Goal: Information Seeking & Learning: Learn about a topic

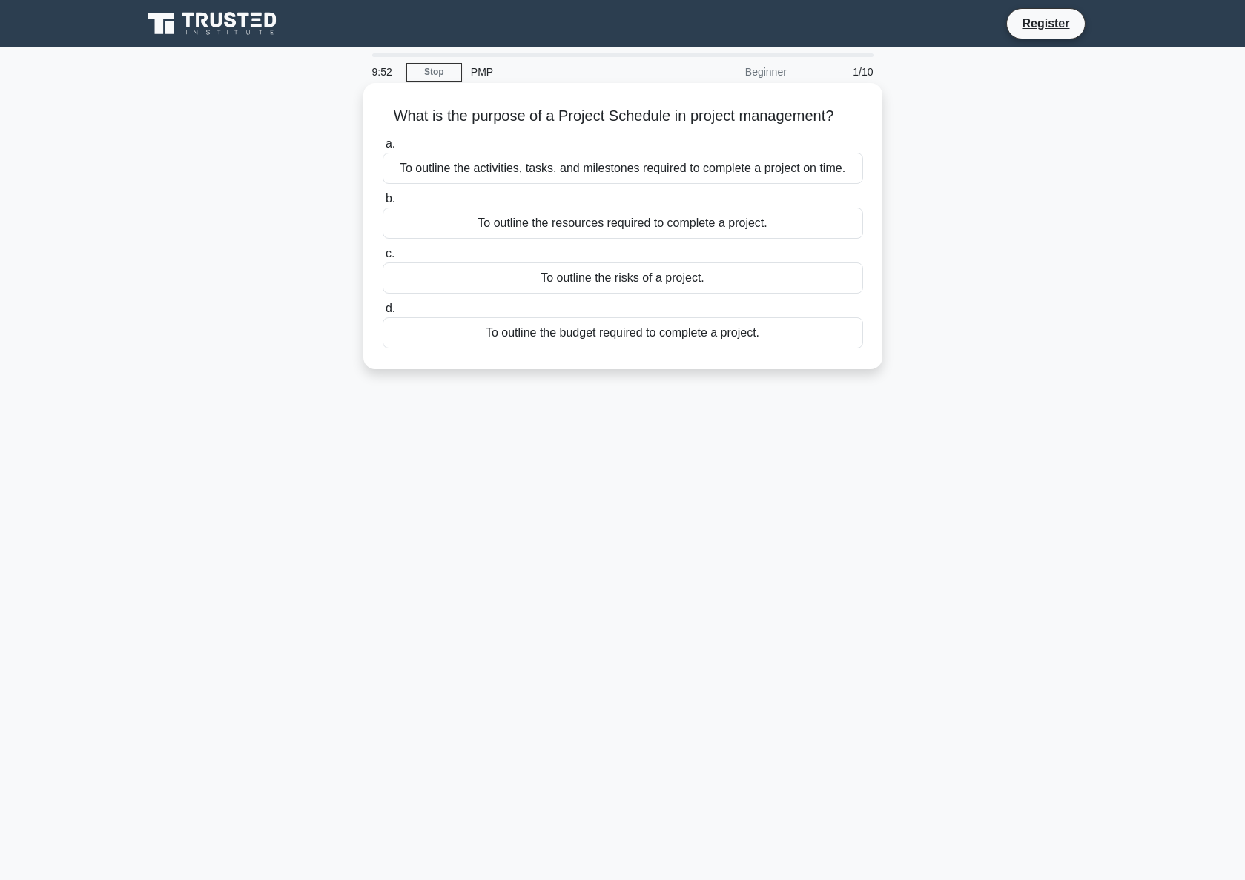
click at [772, 169] on div "To outline the activities, tasks, and milestones required to complete a project…" at bounding box center [623, 168] width 481 height 31
click at [383, 149] on input "a. To outline the activities, tasks, and milestones required to complete a proj…" at bounding box center [383, 144] width 0 height 10
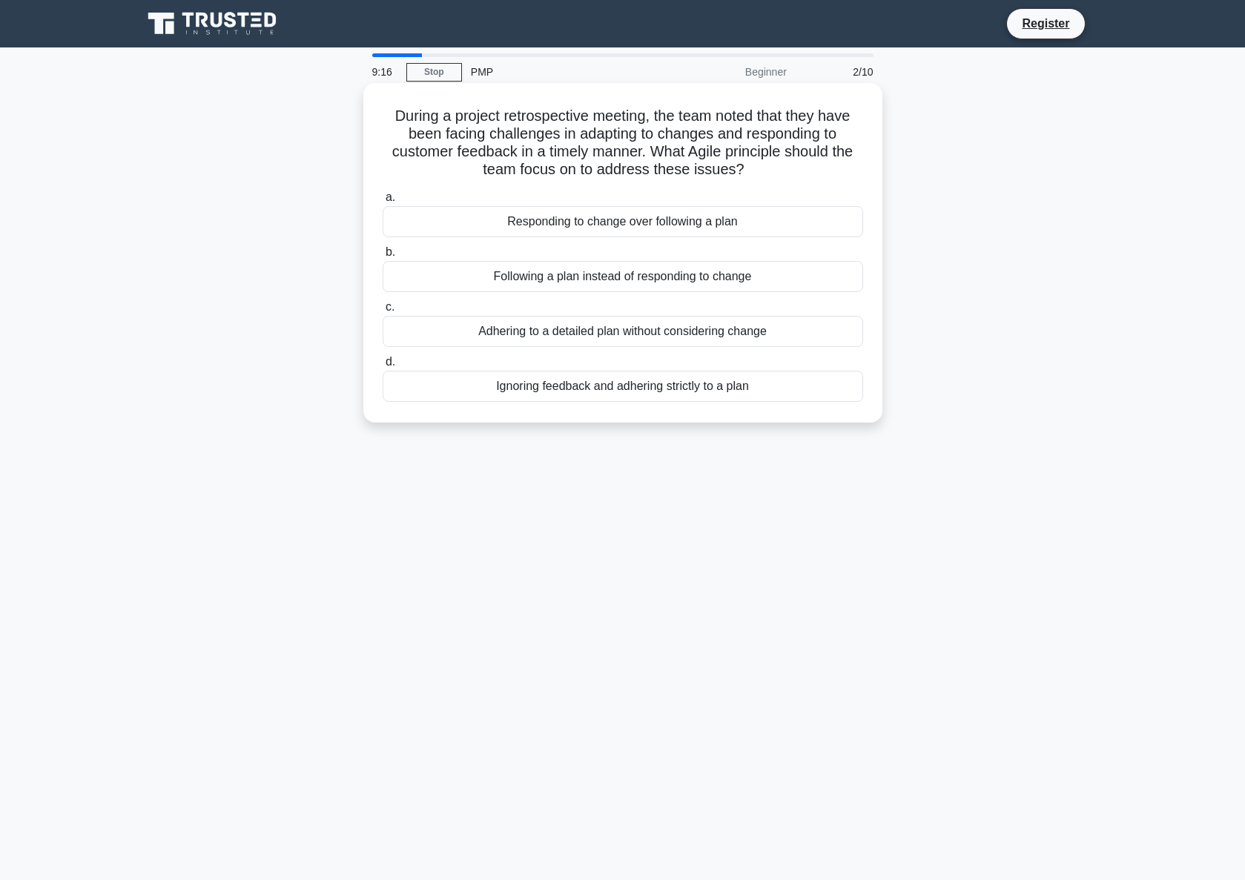
click at [795, 218] on div "Responding to change over following a plan" at bounding box center [623, 221] width 481 height 31
click at [383, 202] on input "a. Responding to change over following a plan" at bounding box center [383, 198] width 0 height 10
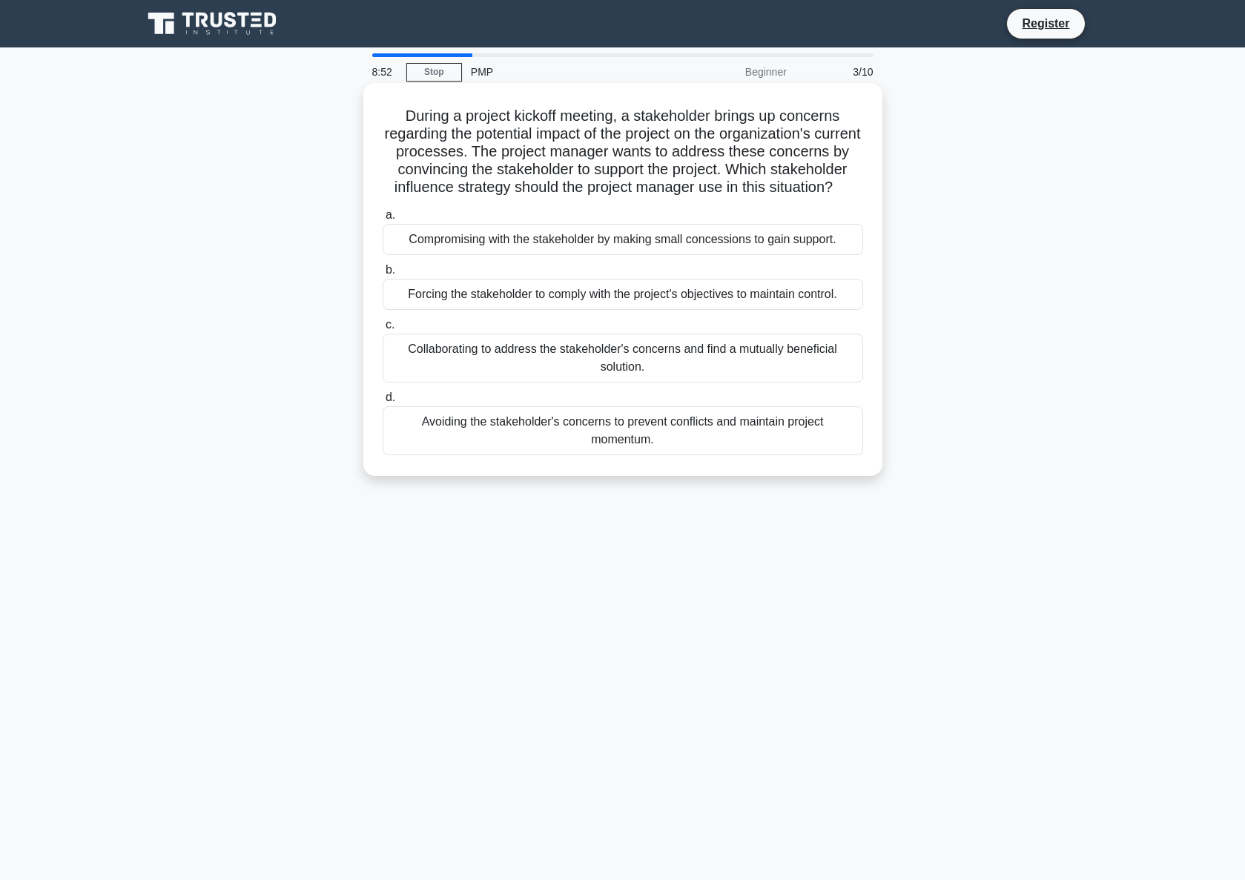
click at [767, 354] on div "Collaborating to address the stakeholder's concerns and find a mutually benefic…" at bounding box center [623, 358] width 481 height 49
click at [383, 330] on input "c. Collaborating to address the stakeholder's concerns and find a mutually bene…" at bounding box center [383, 325] width 0 height 10
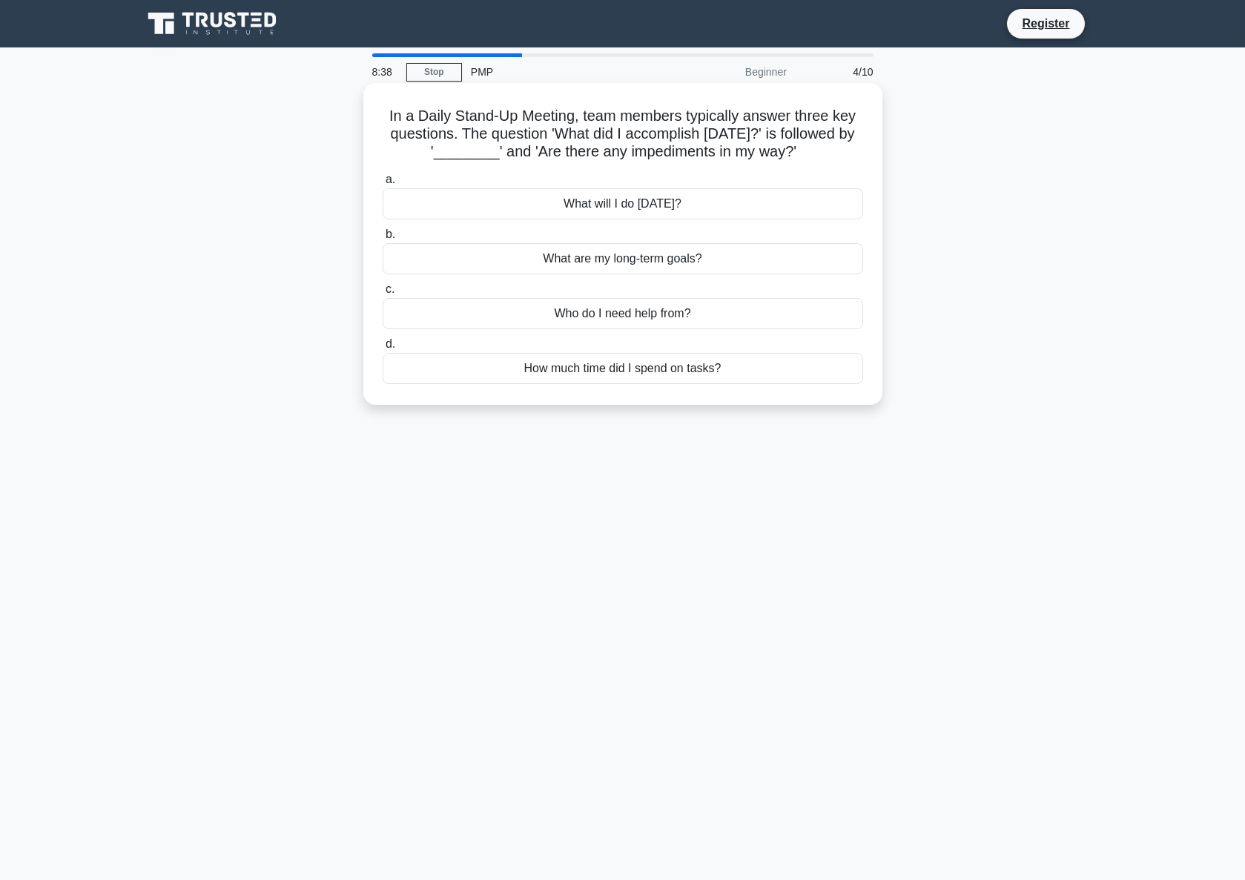
click at [785, 203] on div "What will I do today?" at bounding box center [623, 203] width 481 height 31
click at [383, 185] on input "a. What will I do today?" at bounding box center [383, 180] width 0 height 10
click at [783, 198] on div "Scope Statement" at bounding box center [623, 203] width 481 height 31
click at [383, 185] on input "a. Scope Statement" at bounding box center [383, 180] width 0 height 10
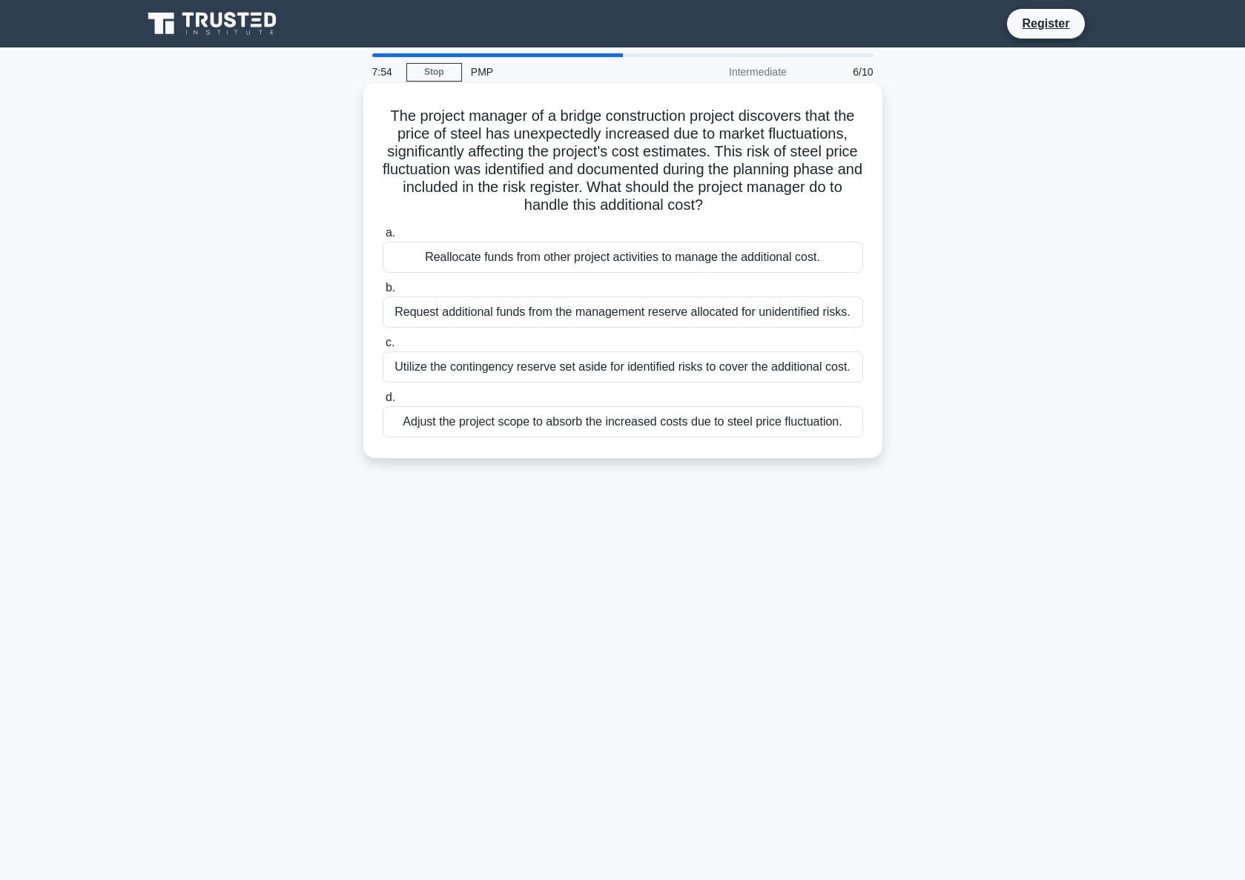
click at [829, 364] on div "Utilize the contingency reserve set aside for identified risks to cover the add…" at bounding box center [623, 367] width 481 height 31
click at [383, 348] on input "c. Utilize the contingency reserve set aside for identified risks to cover the …" at bounding box center [383, 343] width 0 height 10
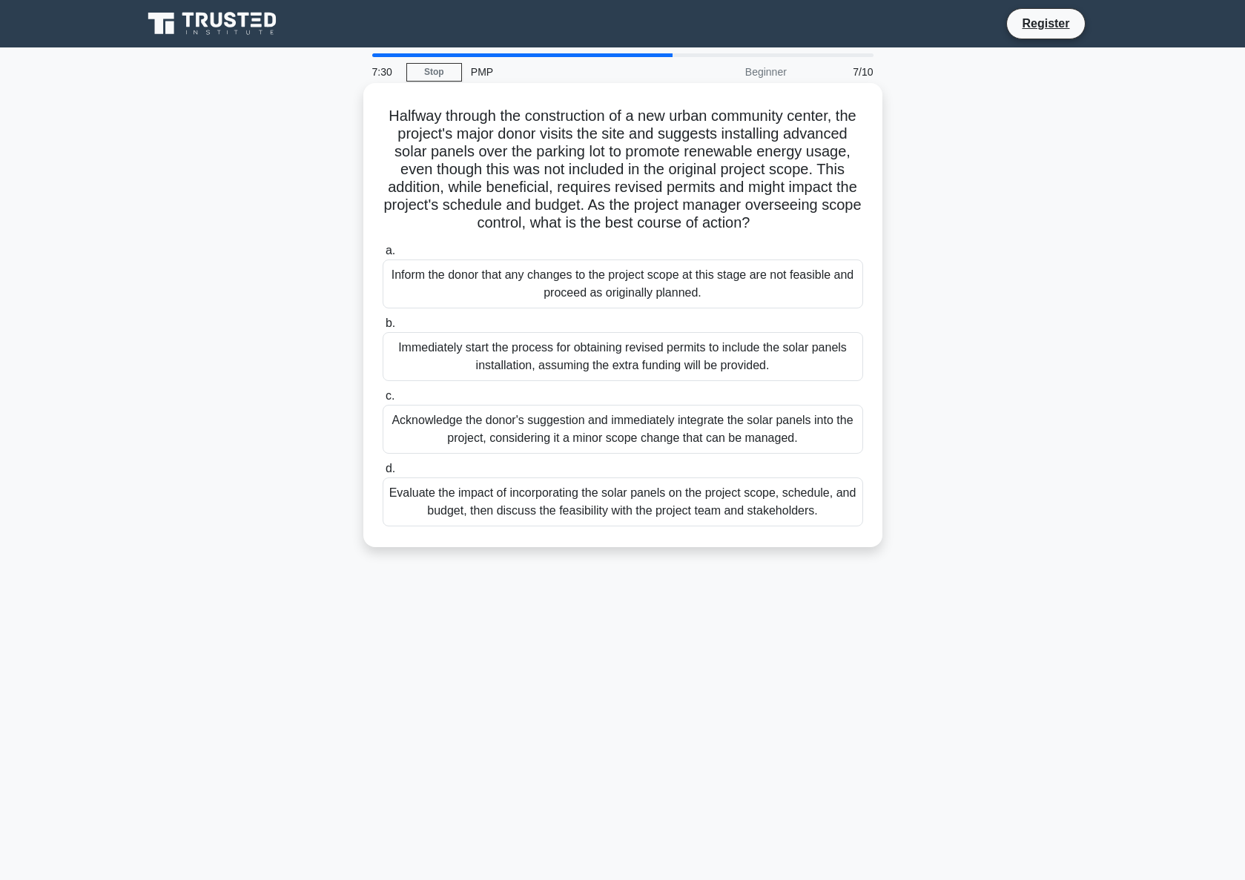
click at [828, 507] on div "Evaluate the impact of incorporating the solar panels on the project scope, sch…" at bounding box center [623, 502] width 481 height 49
click at [383, 474] on input "d. Evaluate the impact of incorporating the solar panels on the project scope, …" at bounding box center [383, 469] width 0 height 10
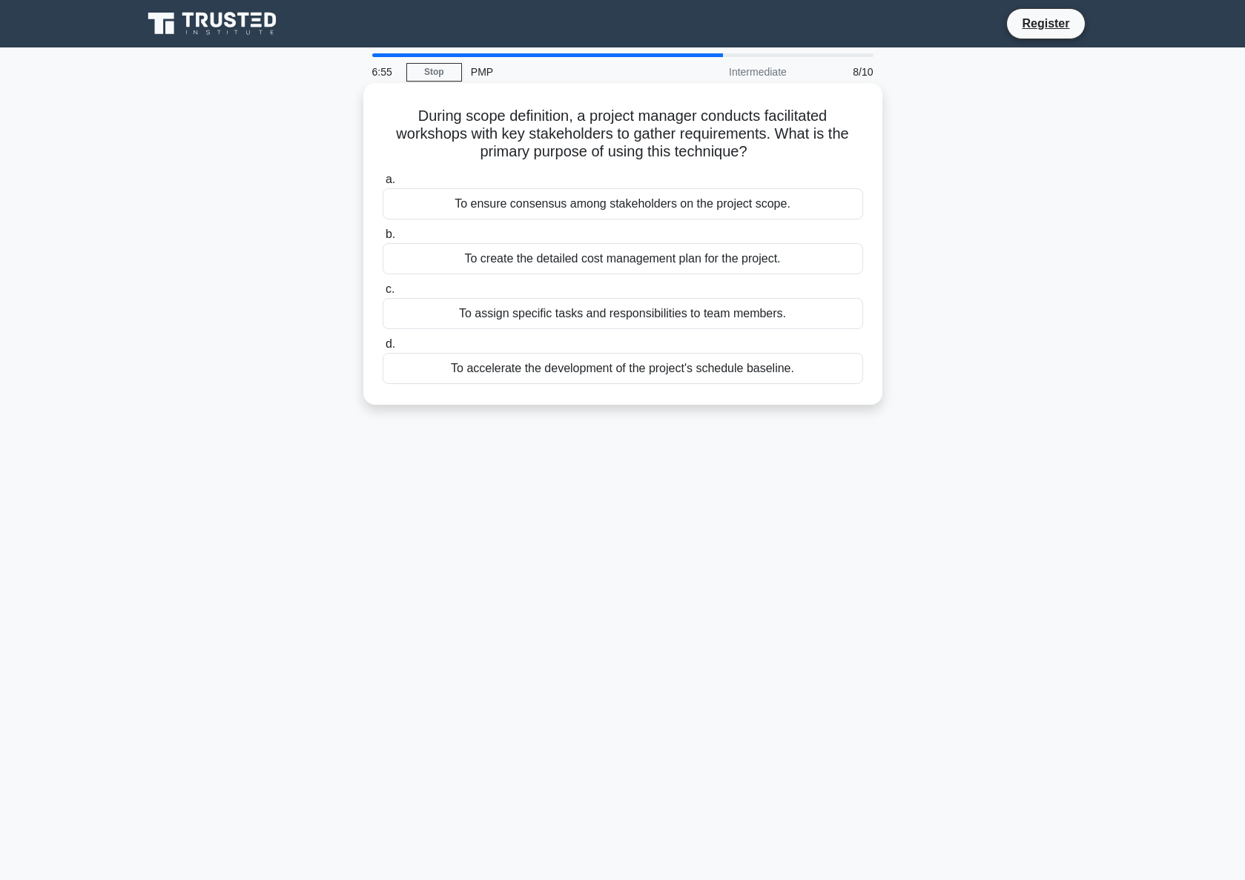
click at [819, 200] on div "To ensure consensus among stakeholders on the project scope." at bounding box center [623, 203] width 481 height 31
click at [383, 185] on input "a. To ensure consensus among stakeholders on the project scope." at bounding box center [383, 180] width 0 height 10
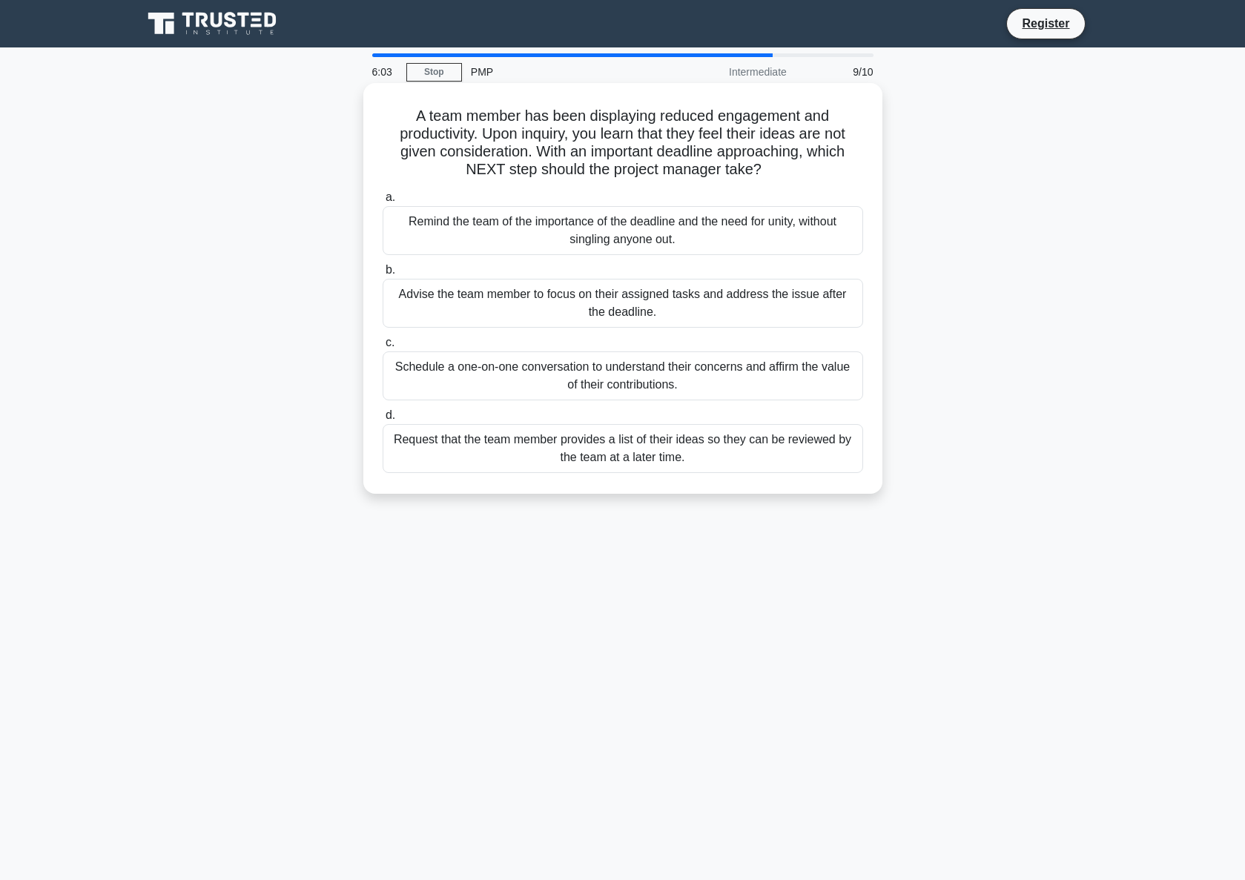
click at [779, 381] on div "Schedule a one-on-one conversation to understand their concerns and affirm the …" at bounding box center [623, 376] width 481 height 49
click at [383, 348] on input "c. Schedule a one-on-one conversation to understand their concerns and affirm t…" at bounding box center [383, 343] width 0 height 10
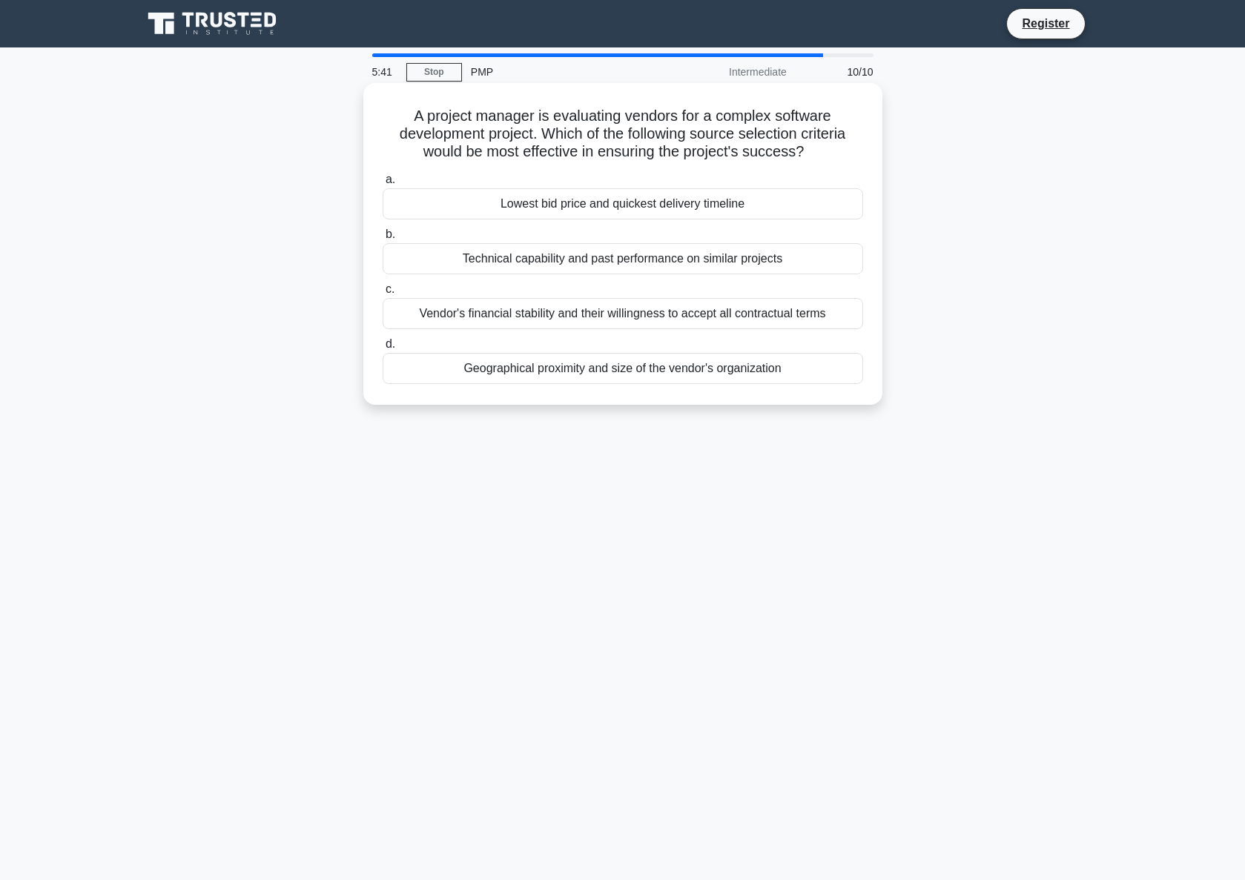
click at [811, 254] on div "Technical capability and past performance on similar projects" at bounding box center [623, 258] width 481 height 31
click at [383, 240] on input "b. Technical capability and past performance on similar projects" at bounding box center [383, 235] width 0 height 10
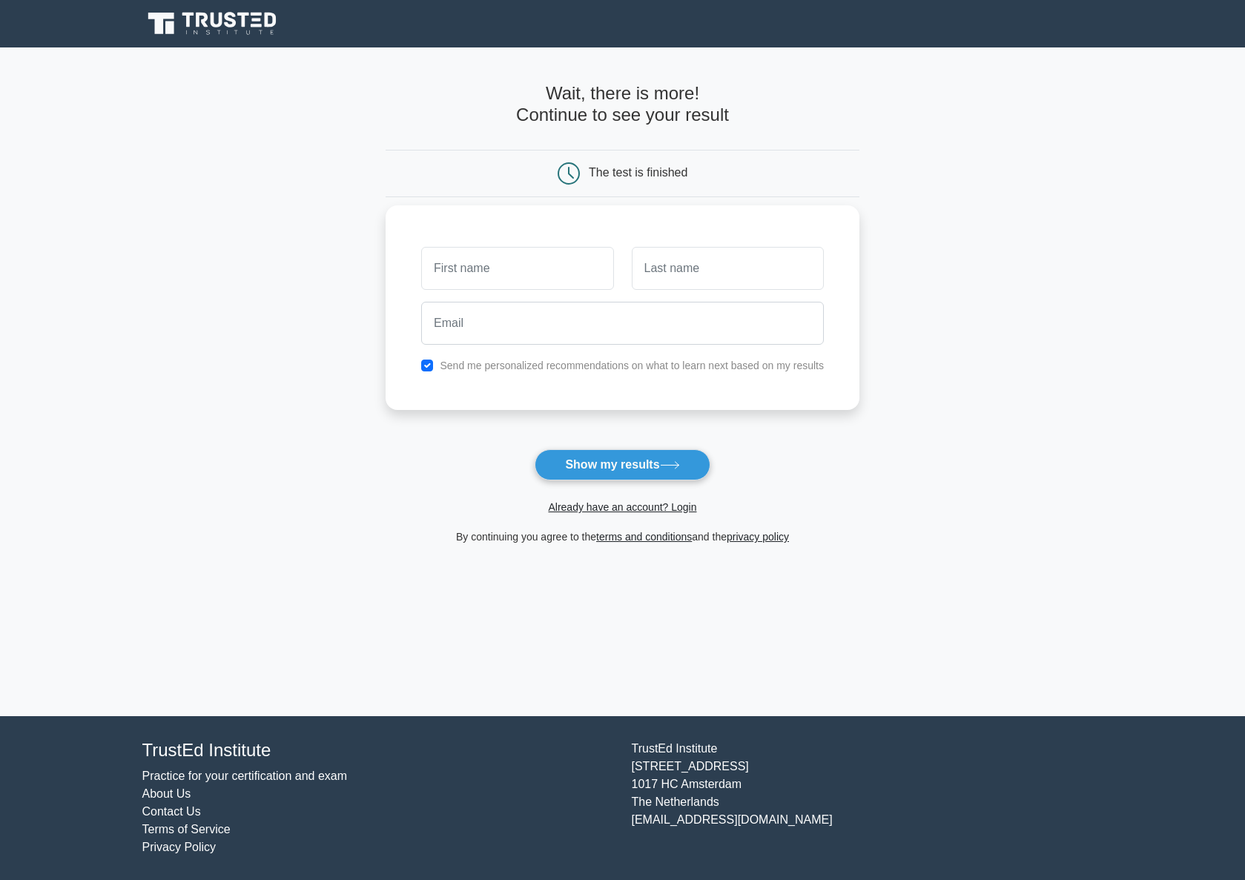
click at [429, 362] on input "checkbox" at bounding box center [427, 366] width 12 height 12
checkbox input "false"
click at [613, 467] on button "Show my results" at bounding box center [622, 465] width 175 height 31
type input "S"
type input "L"
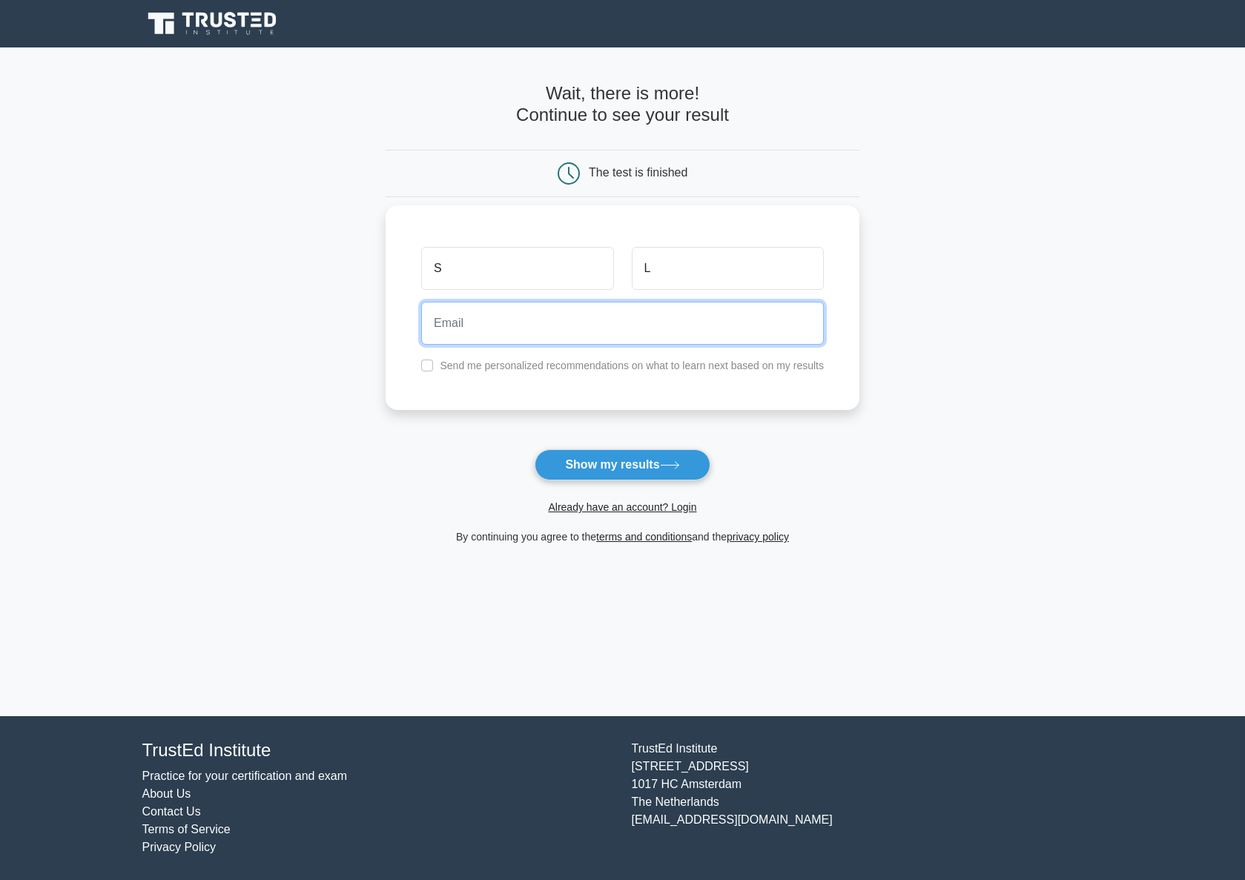
type input "[EMAIL_ADDRESS][DOMAIN_NAME]"
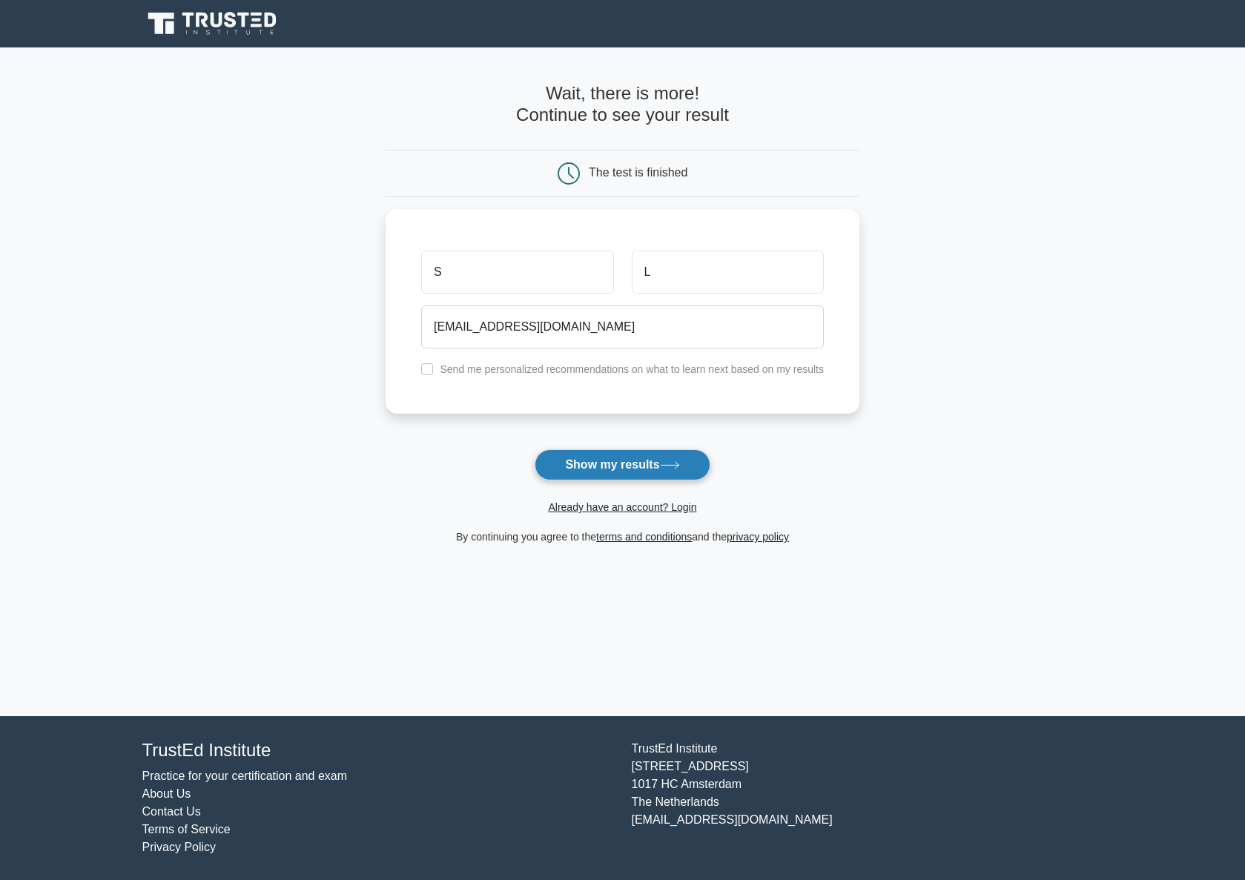
click at [633, 463] on button "Show my results" at bounding box center [622, 465] width 175 height 31
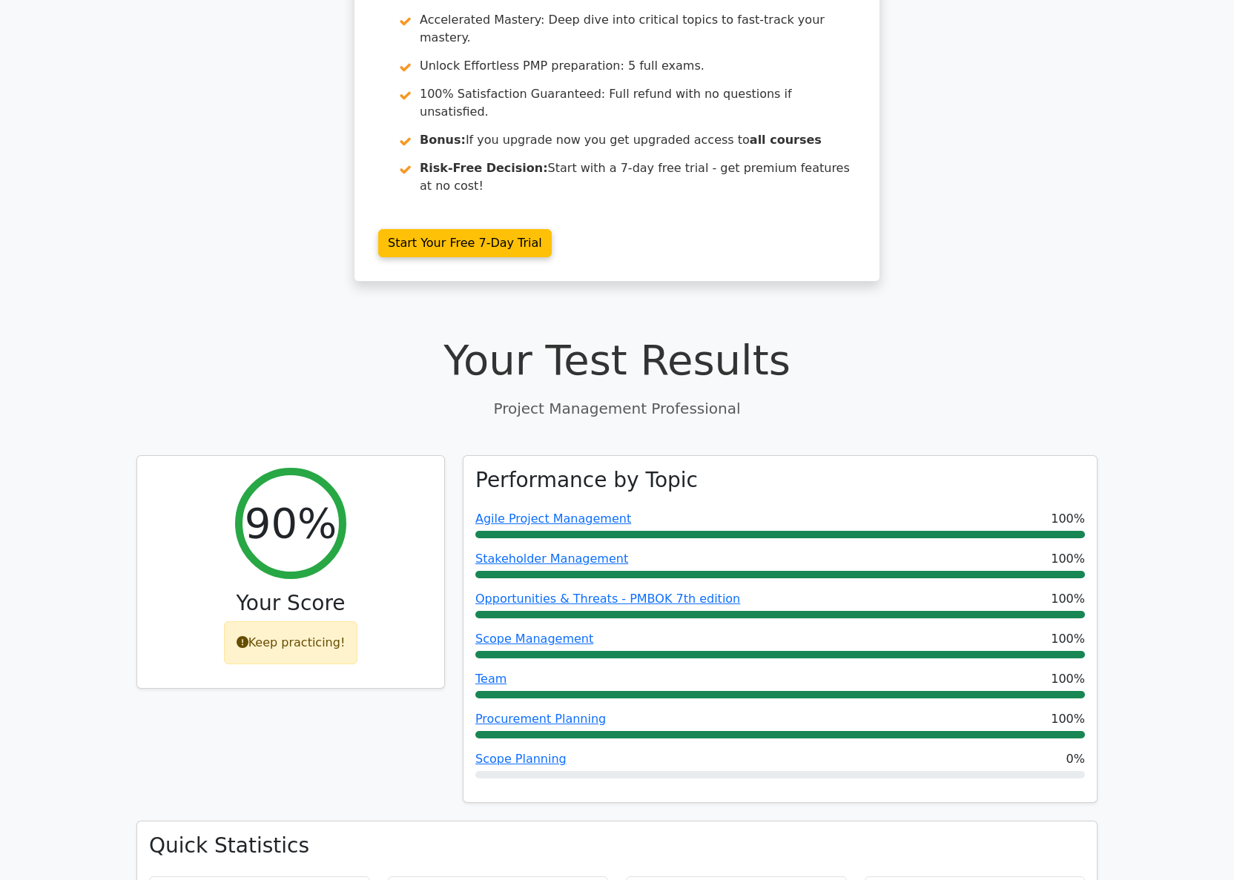
scroll to position [270, 0]
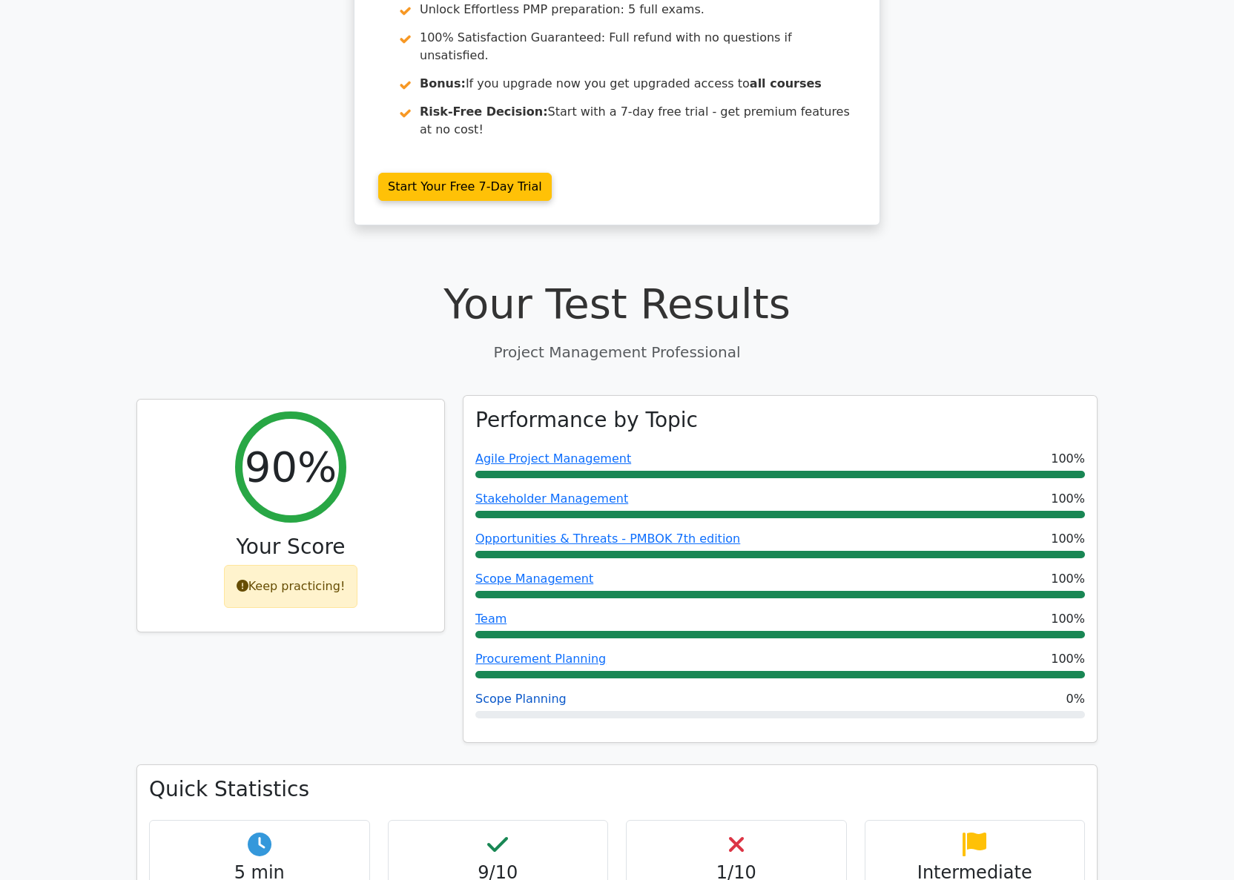
click at [545, 692] on link "Scope Planning" at bounding box center [520, 699] width 91 height 14
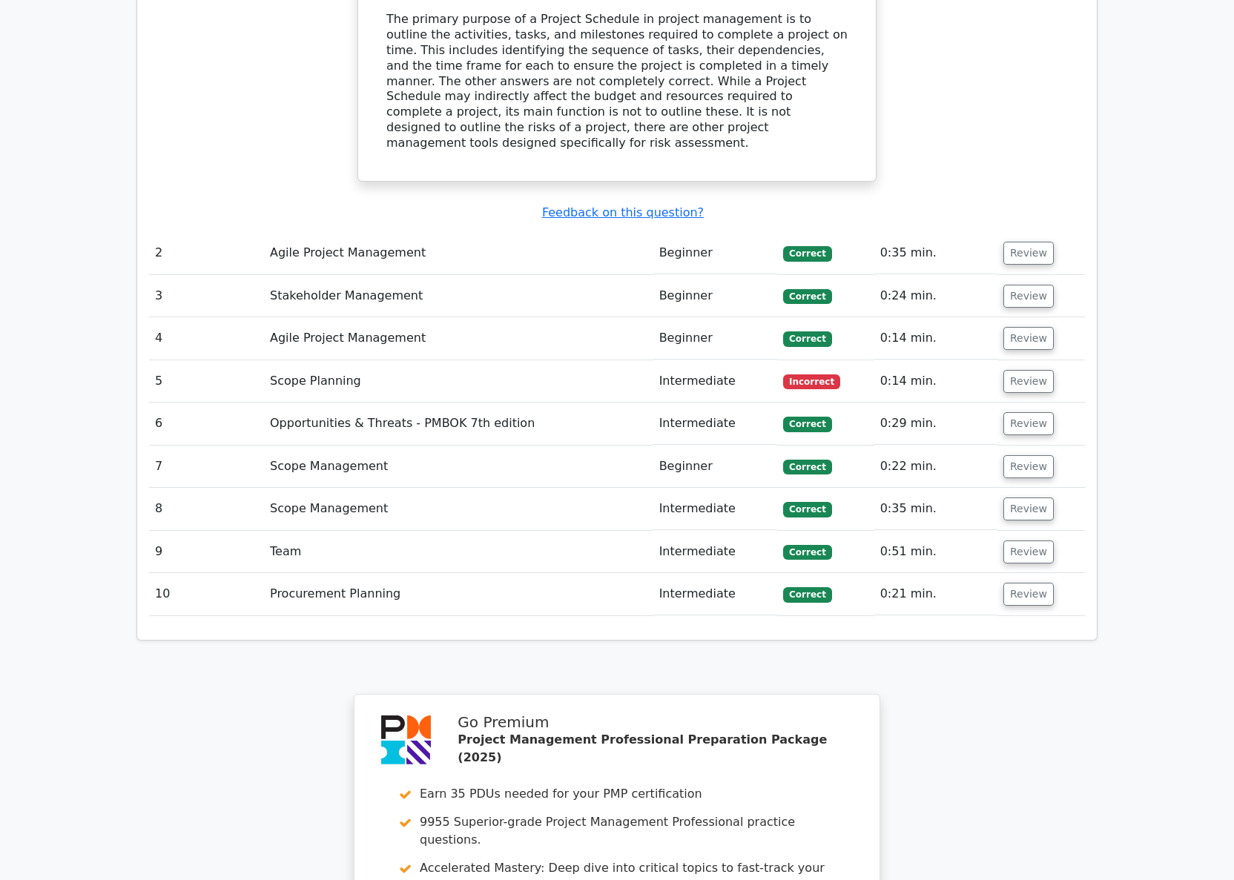
scroll to position [1666, 0]
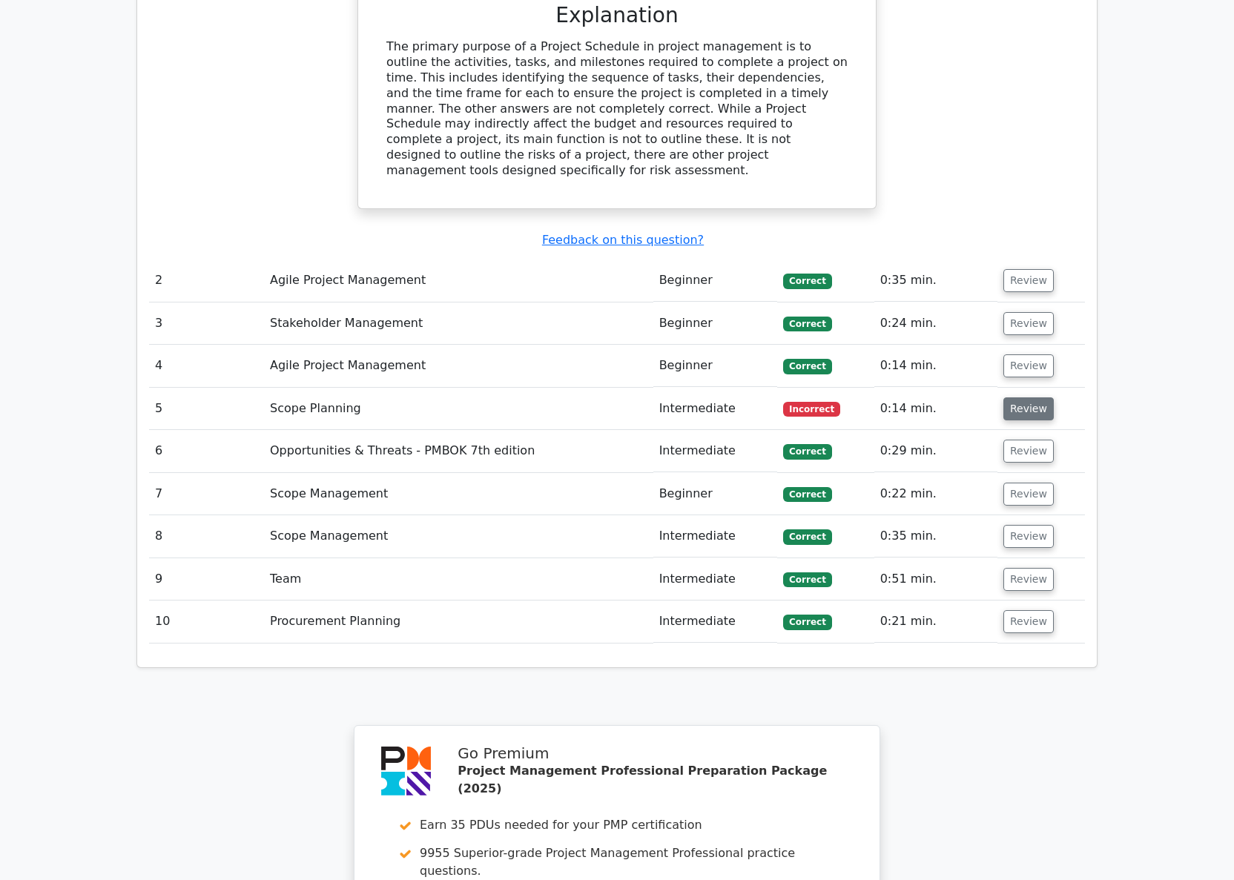
click at [1031, 398] on button "Review" at bounding box center [1029, 409] width 50 height 23
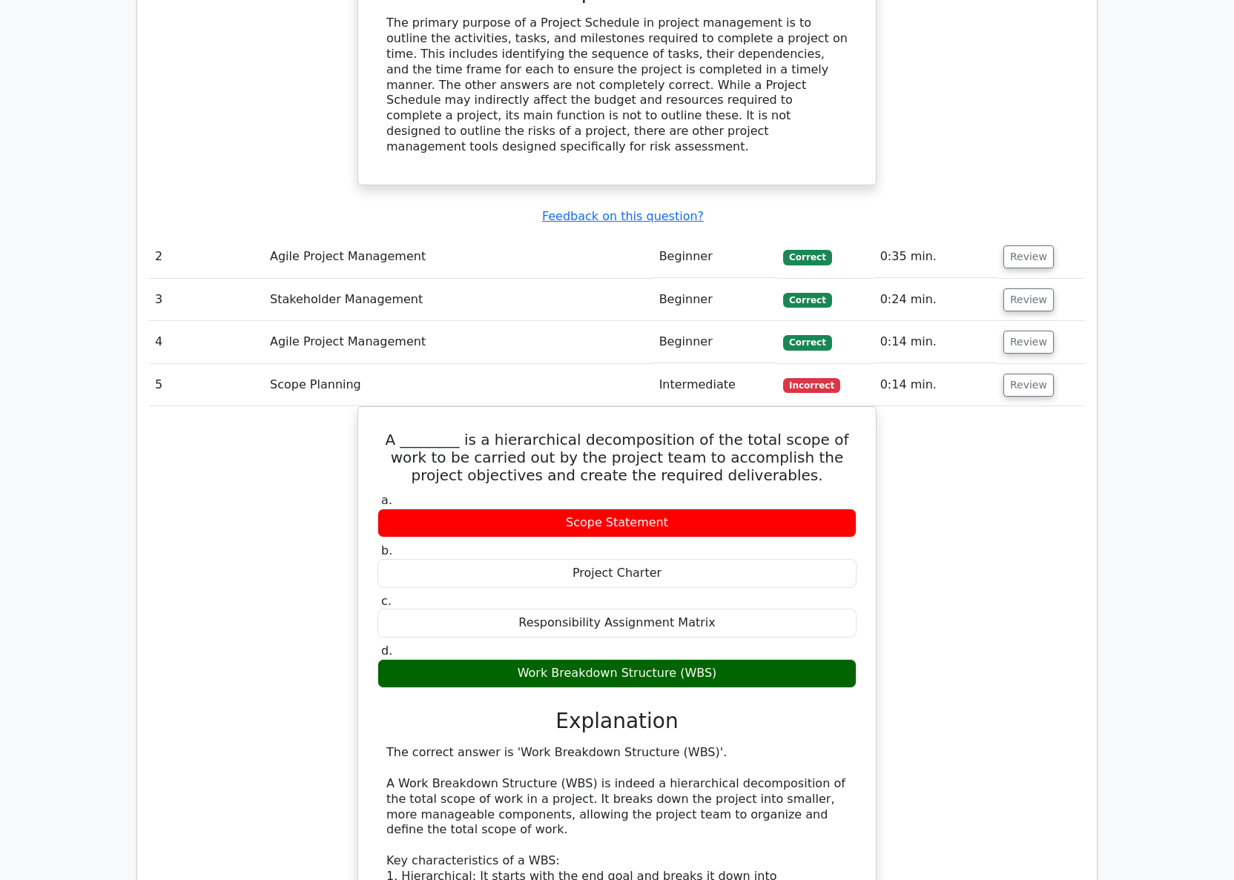
scroll to position [1719, 0]
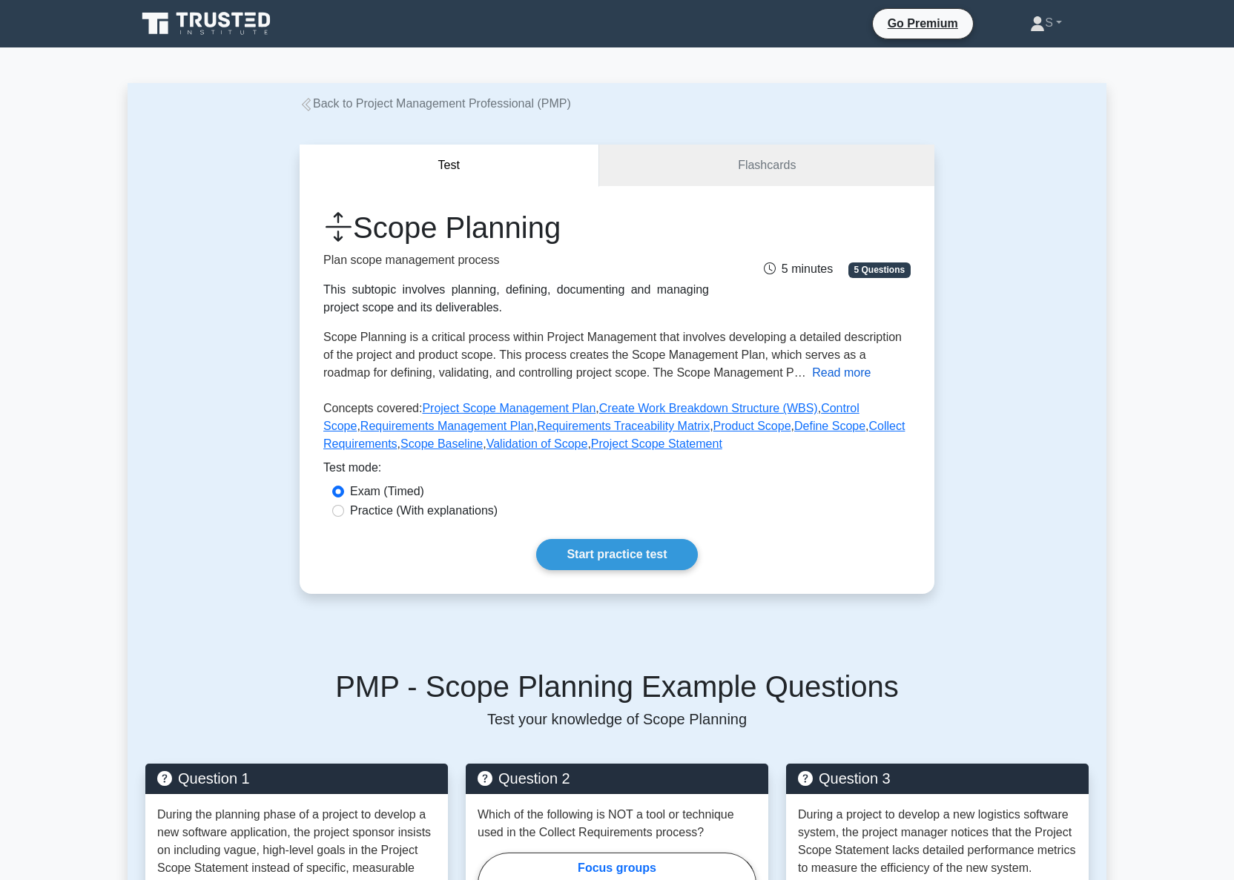
click at [812, 377] on button "Read more" at bounding box center [841, 373] width 59 height 18
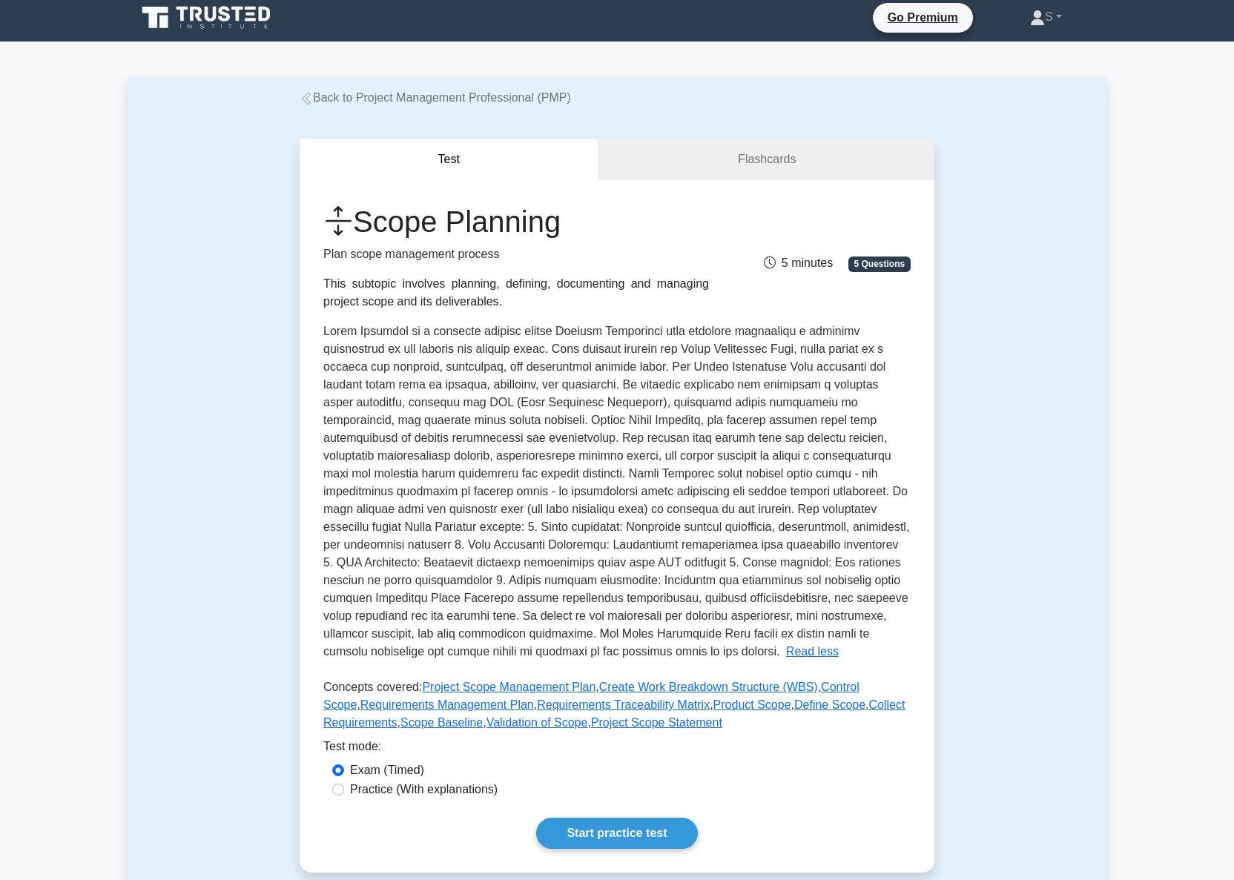
scroll to position [30, 0]
